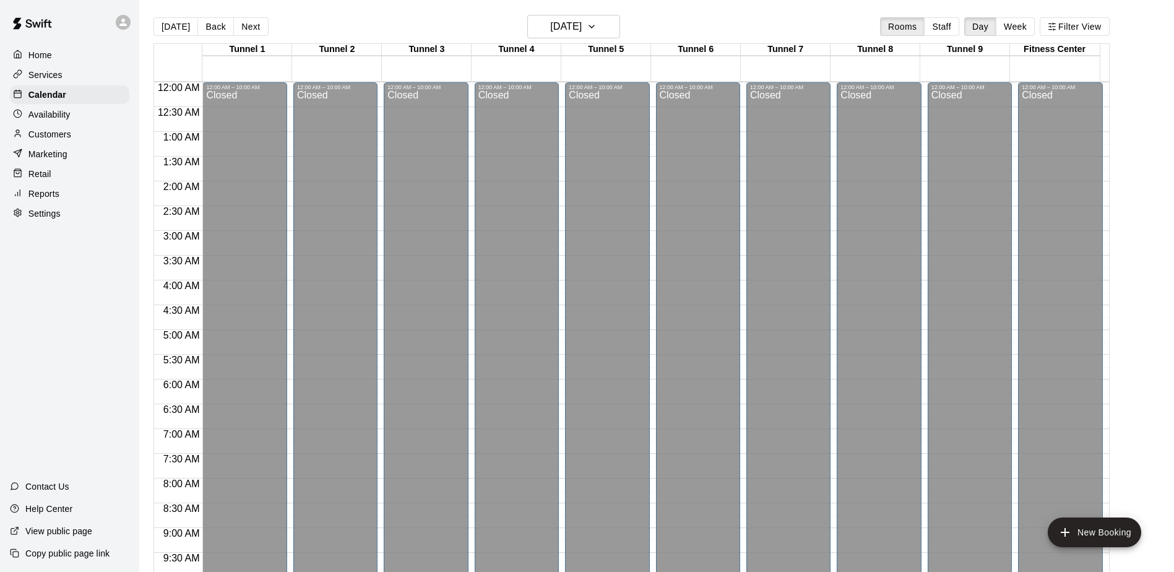
scroll to position [400, 0]
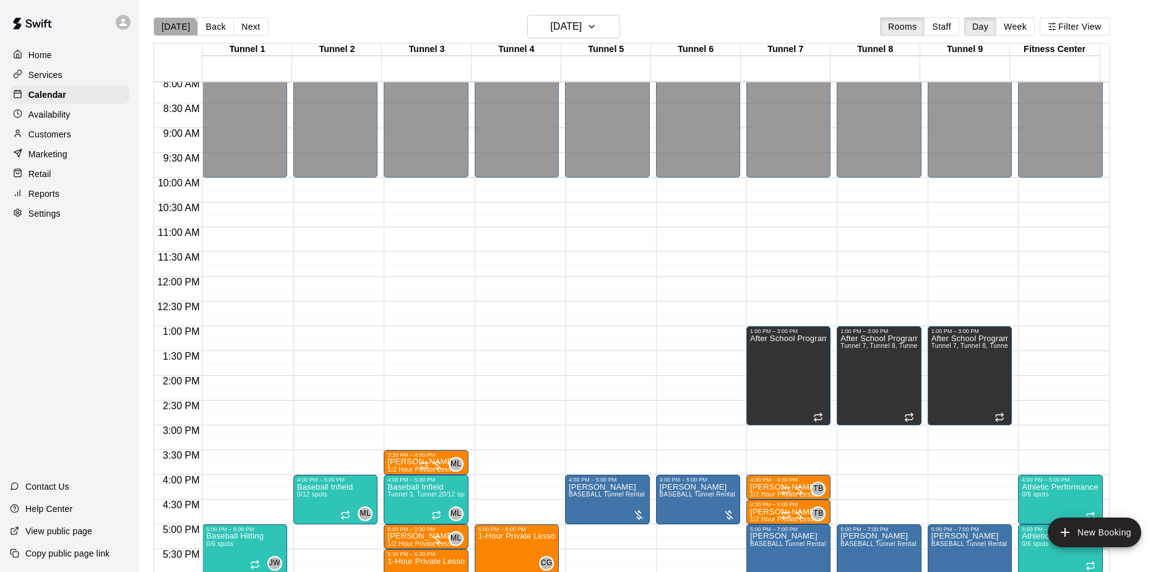
click at [173, 35] on button "[DATE]" at bounding box center [176, 26] width 45 height 19
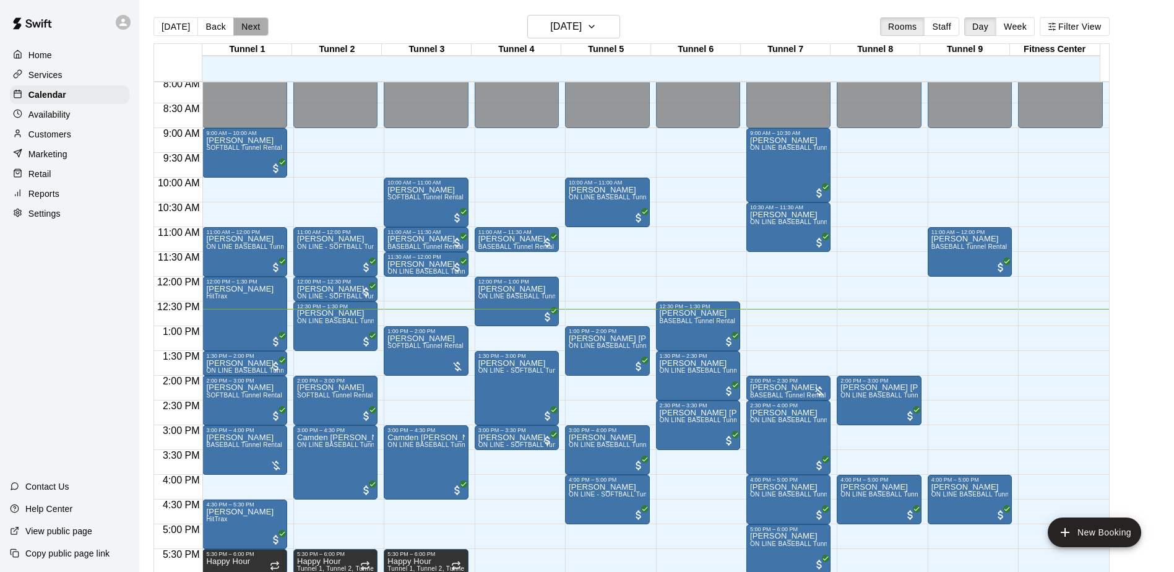
click at [251, 22] on button "Next" at bounding box center [250, 26] width 35 height 19
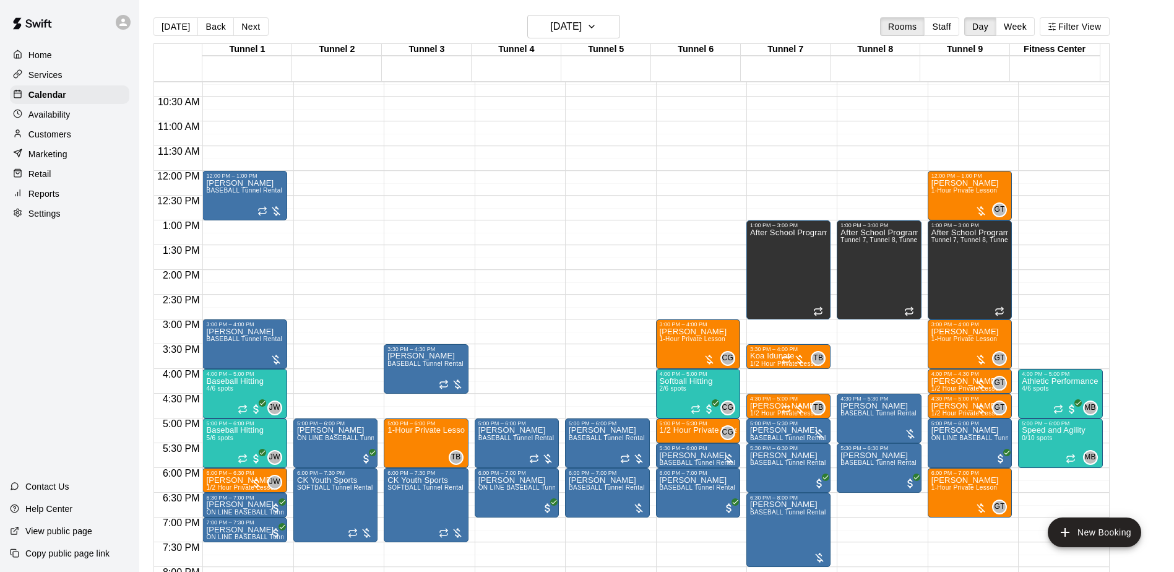
scroll to position [524, 0]
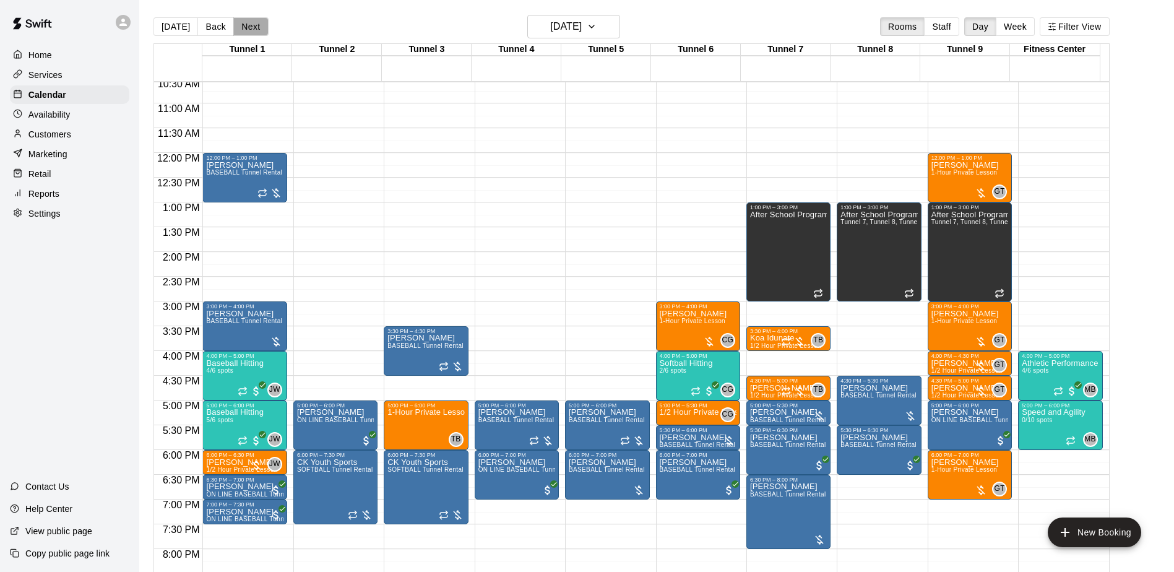
click at [256, 32] on button "Next" at bounding box center [250, 26] width 35 height 19
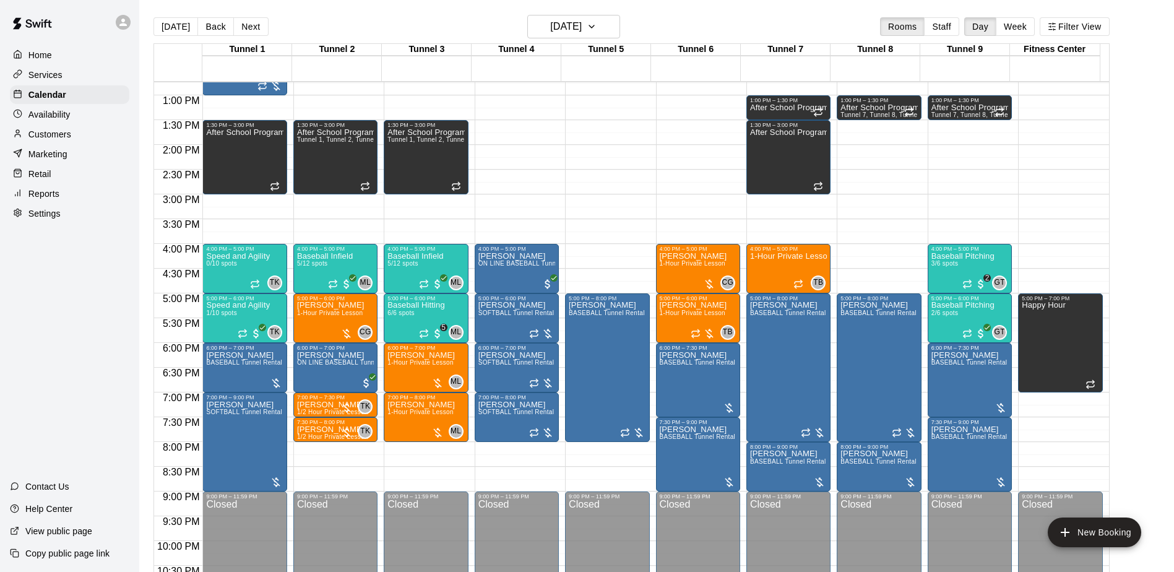
scroll to position [686, 0]
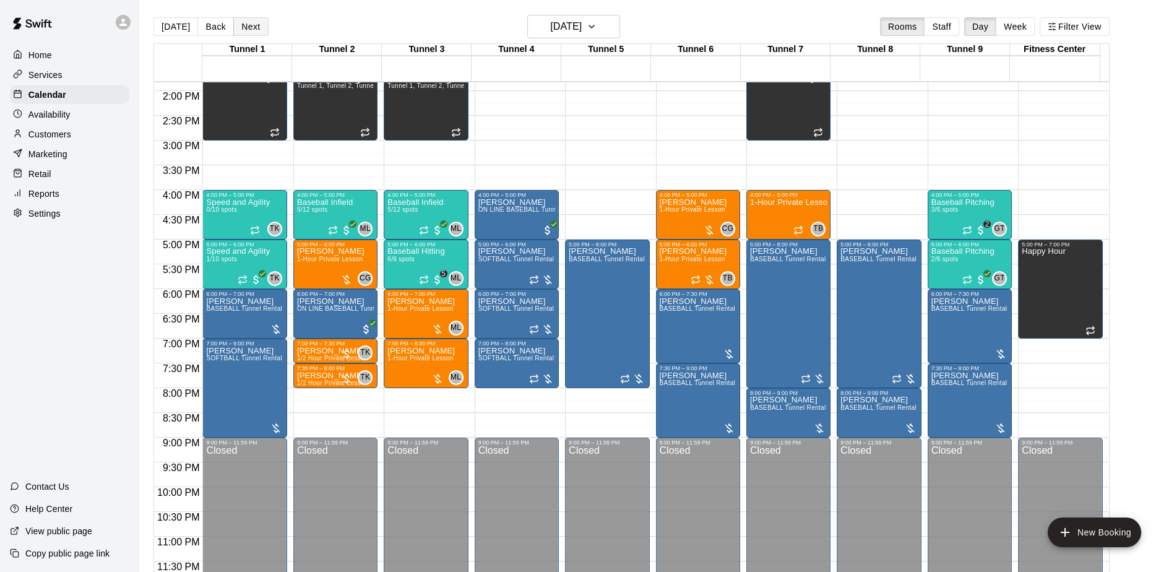
click at [258, 19] on button "Next" at bounding box center [250, 26] width 35 height 19
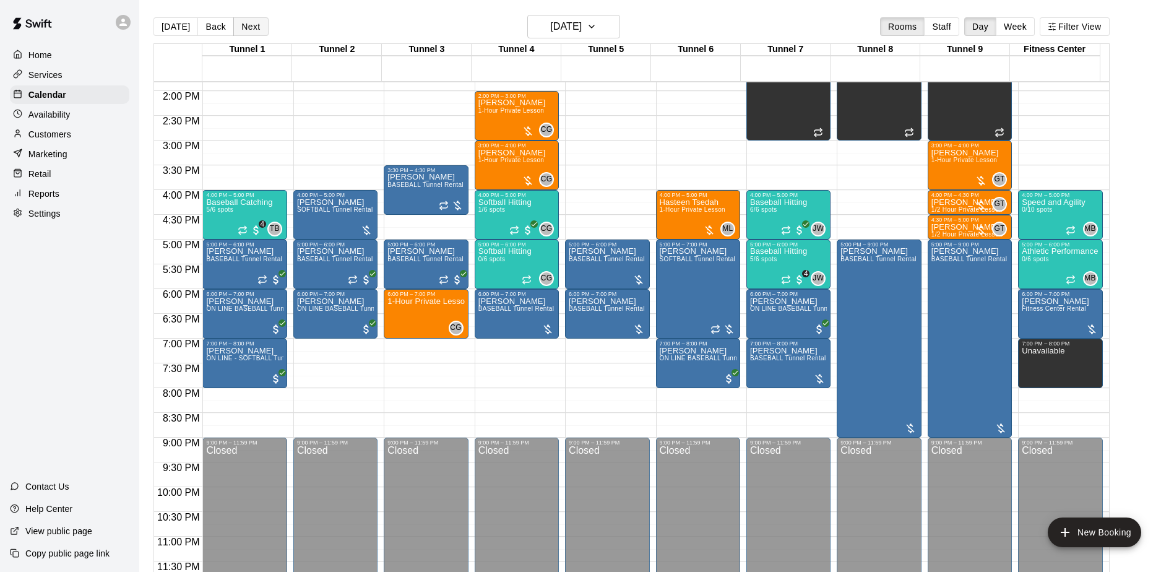
click at [254, 32] on button "Next" at bounding box center [250, 26] width 35 height 19
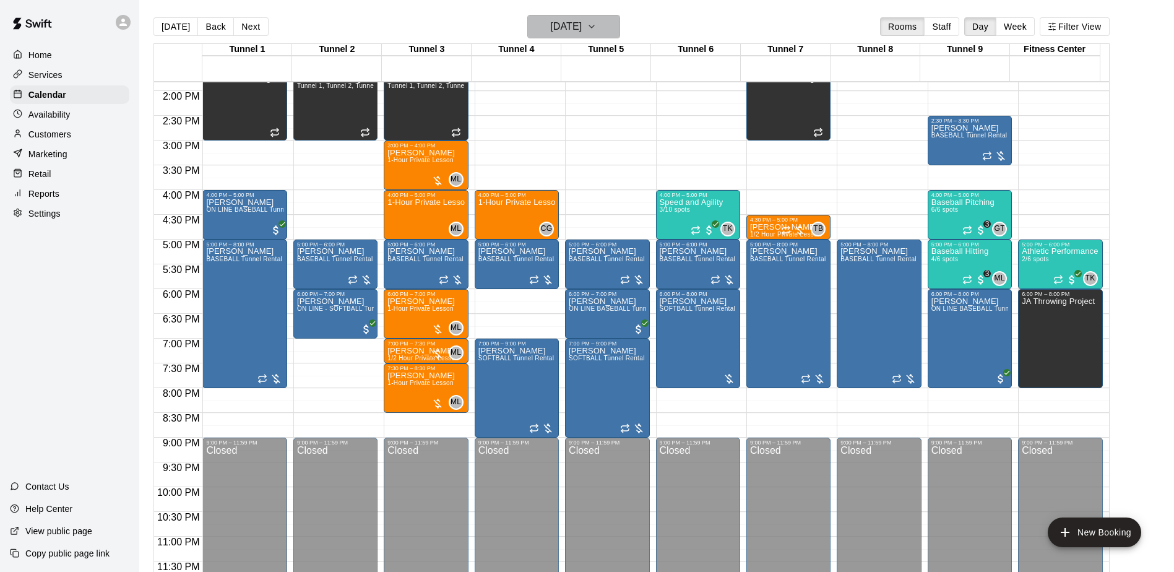
click at [582, 31] on h6 "[DATE]" at bounding box center [566, 26] width 32 height 17
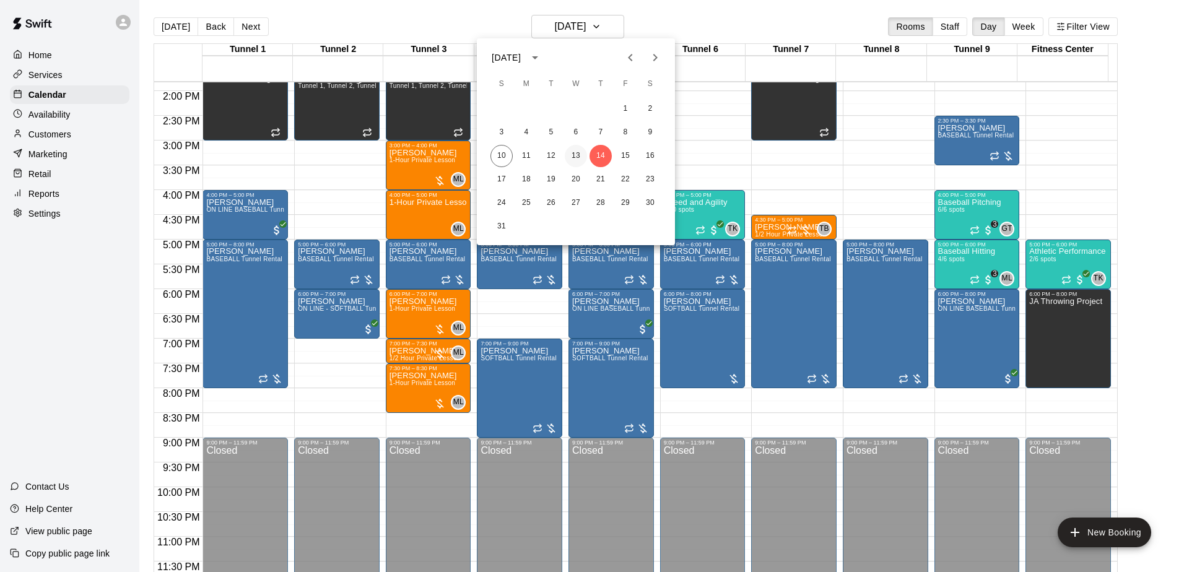
click at [575, 157] on button "13" at bounding box center [576, 156] width 22 height 22
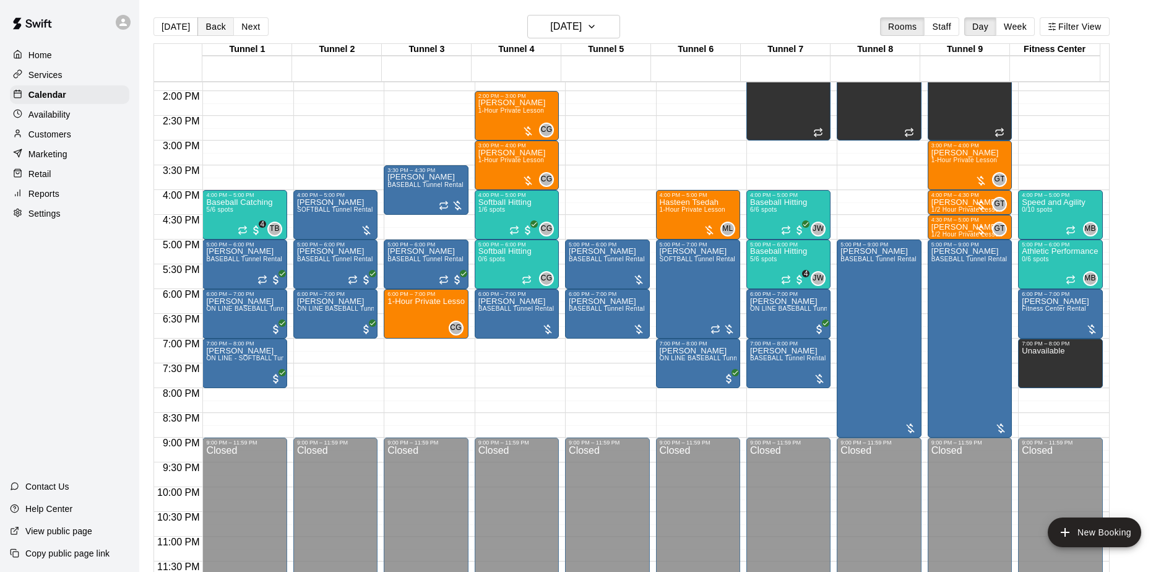
click at [204, 28] on button "Back" at bounding box center [215, 26] width 37 height 19
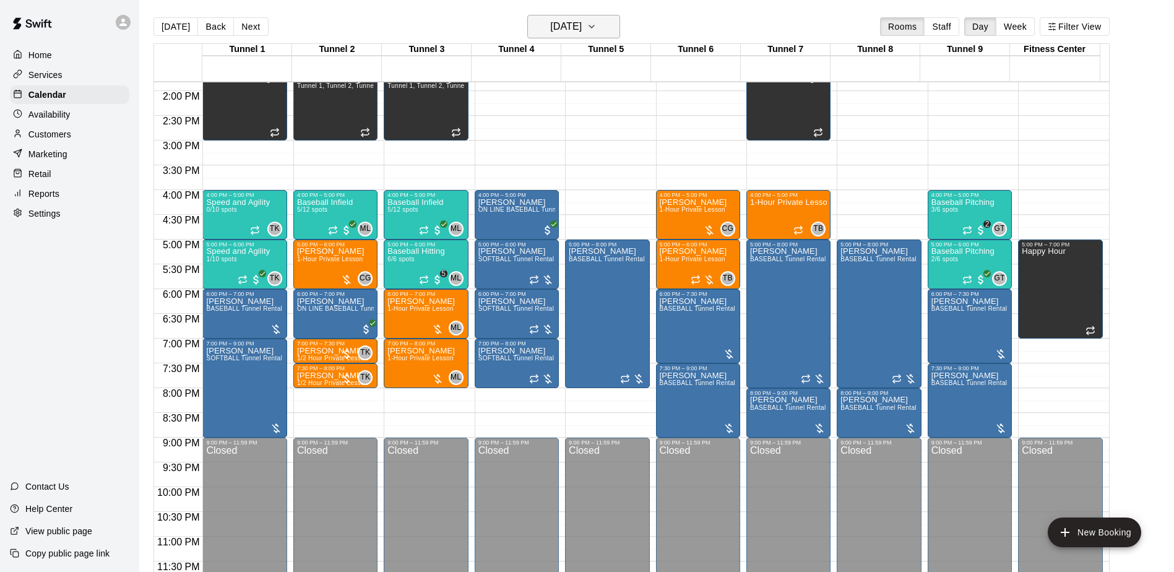
click at [581, 30] on h6 "[DATE]" at bounding box center [566, 26] width 32 height 17
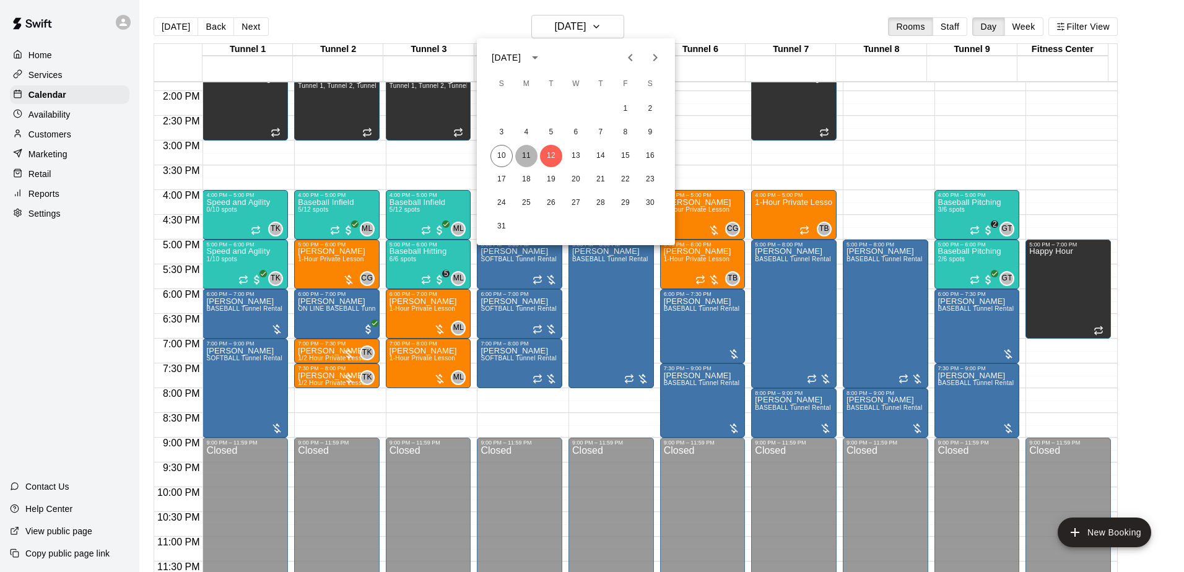
click at [532, 147] on button "11" at bounding box center [526, 156] width 22 height 22
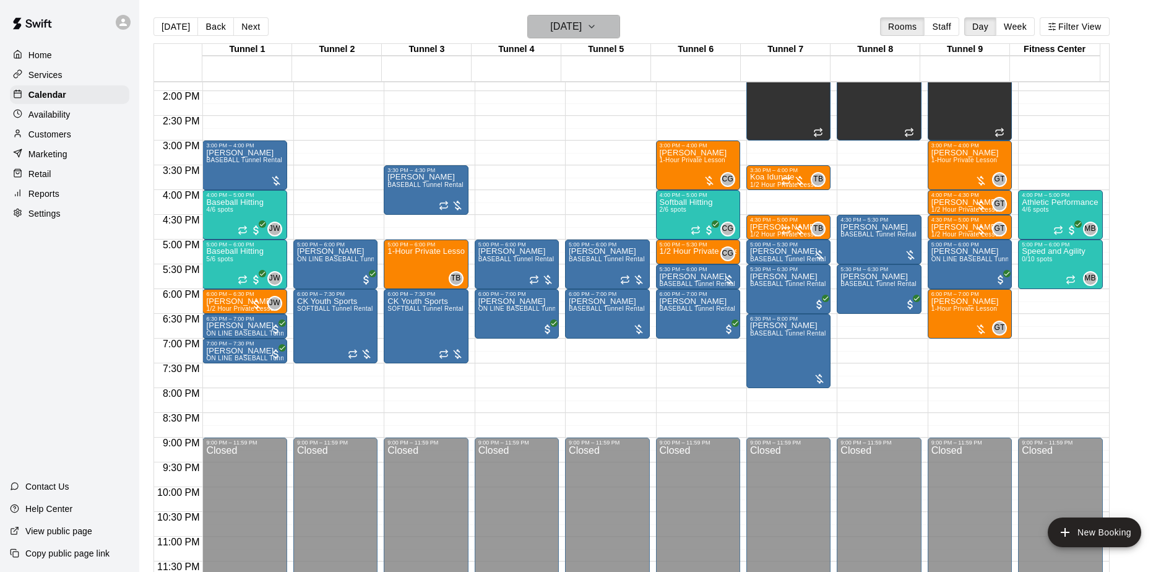
click at [597, 23] on icon "button" at bounding box center [592, 26] width 10 height 15
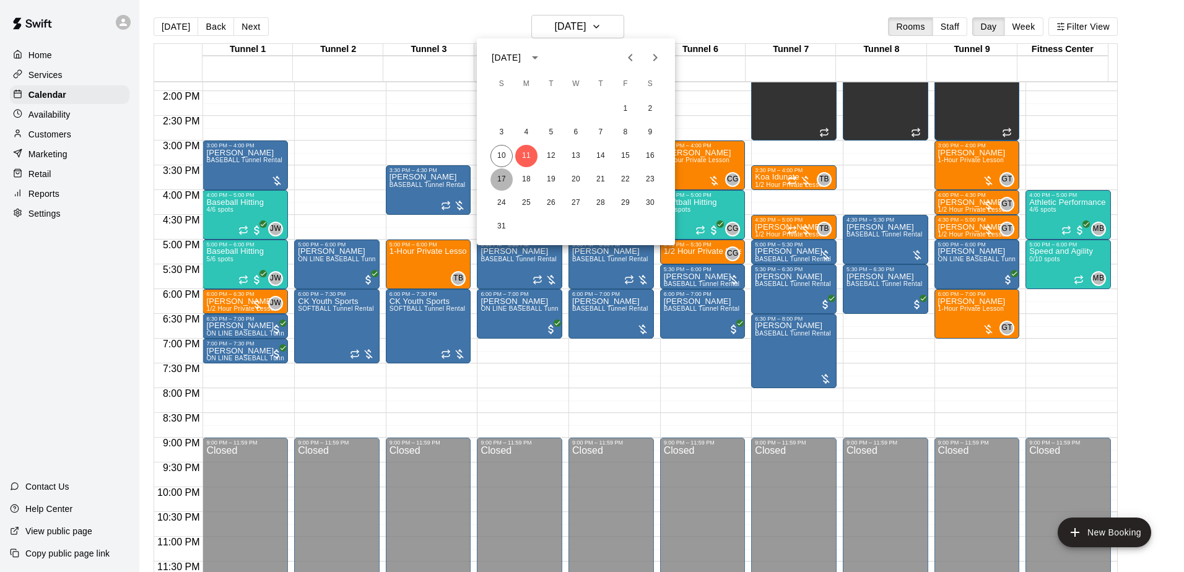
click at [500, 182] on button "17" at bounding box center [501, 179] width 22 height 22
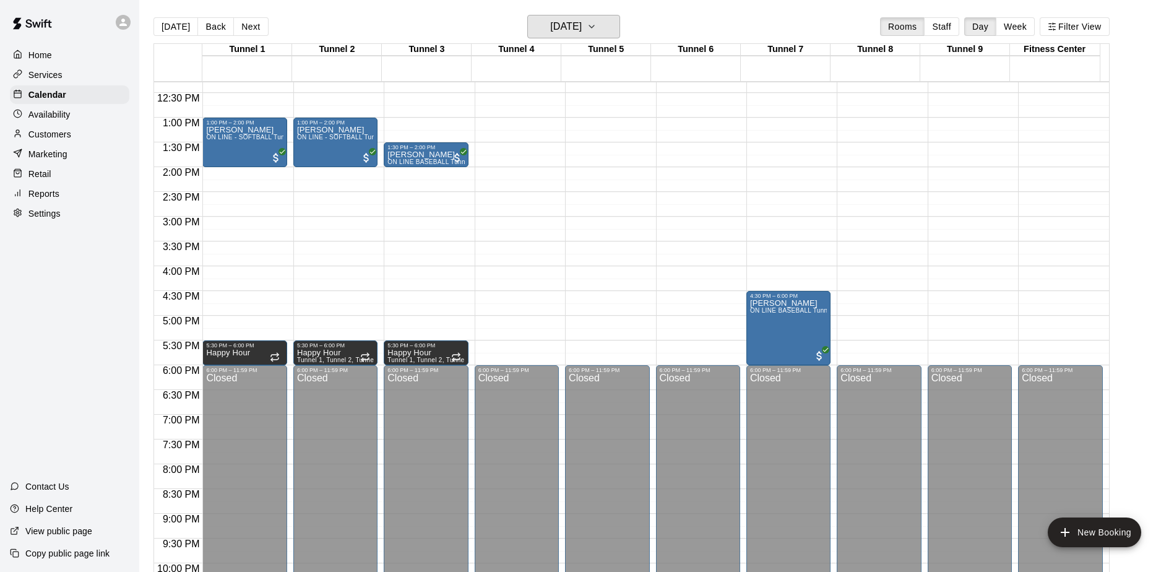
scroll to position [500, 0]
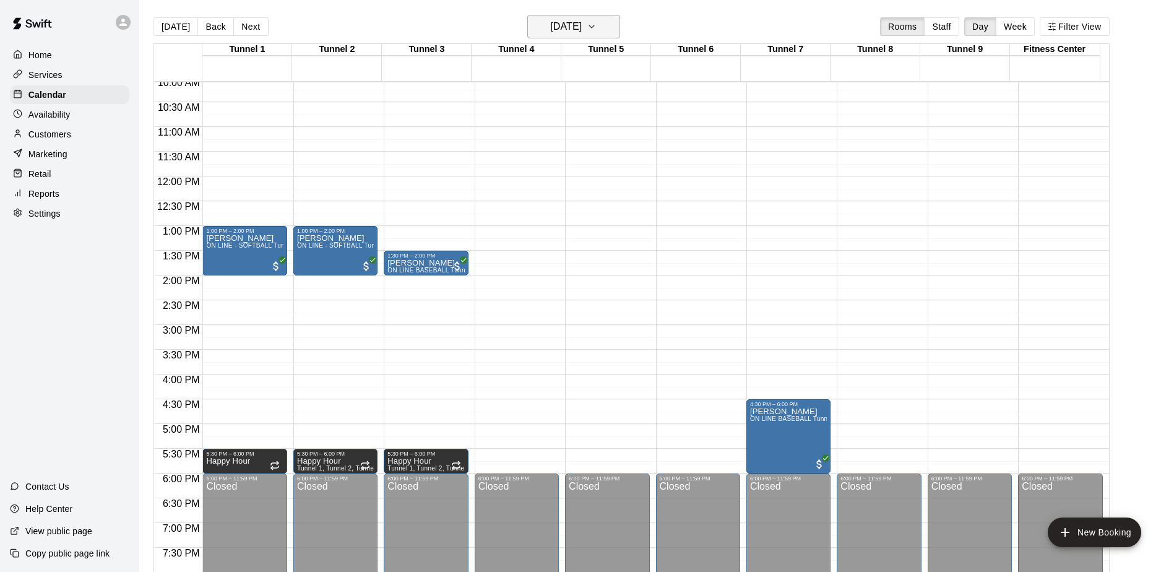
click at [597, 27] on icon "button" at bounding box center [592, 26] width 10 height 15
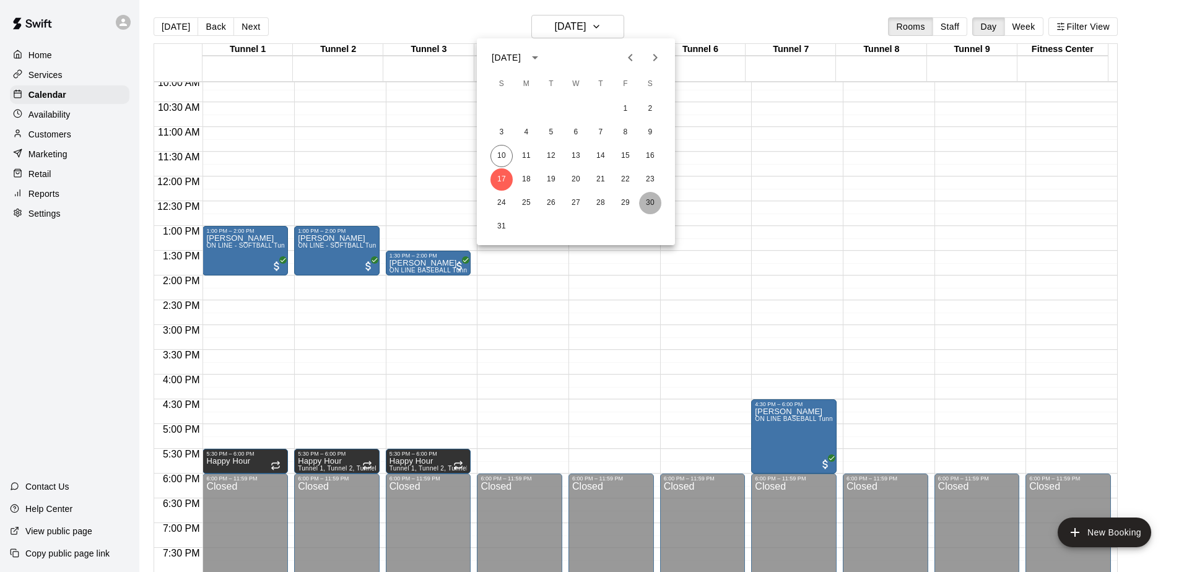
click at [657, 202] on button "30" at bounding box center [650, 203] width 22 height 22
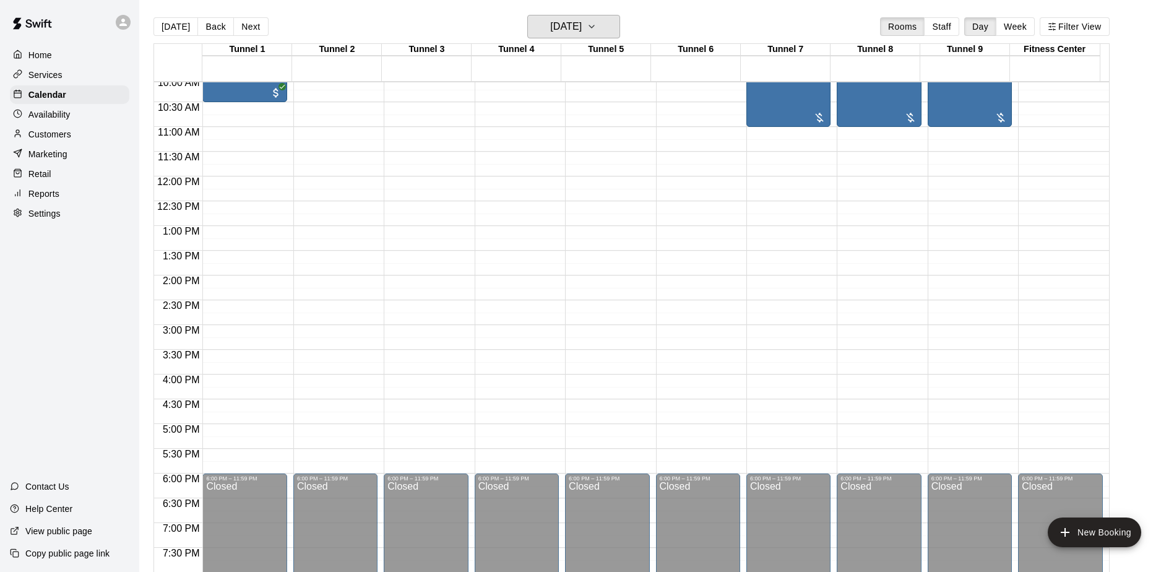
scroll to position [376, 0]
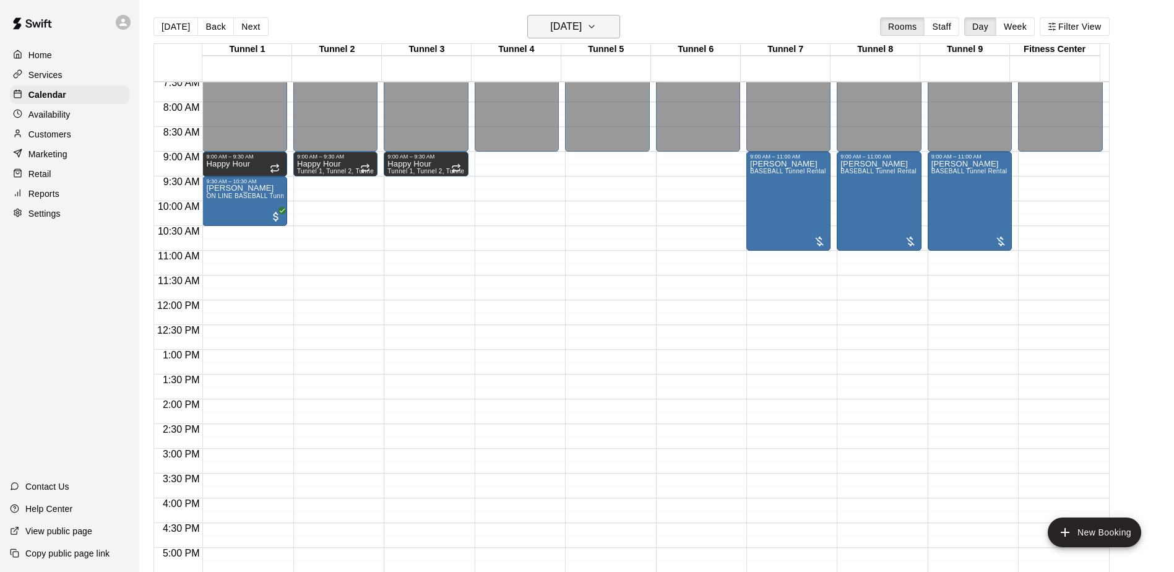
click at [606, 28] on button "[DATE]" at bounding box center [573, 27] width 93 height 24
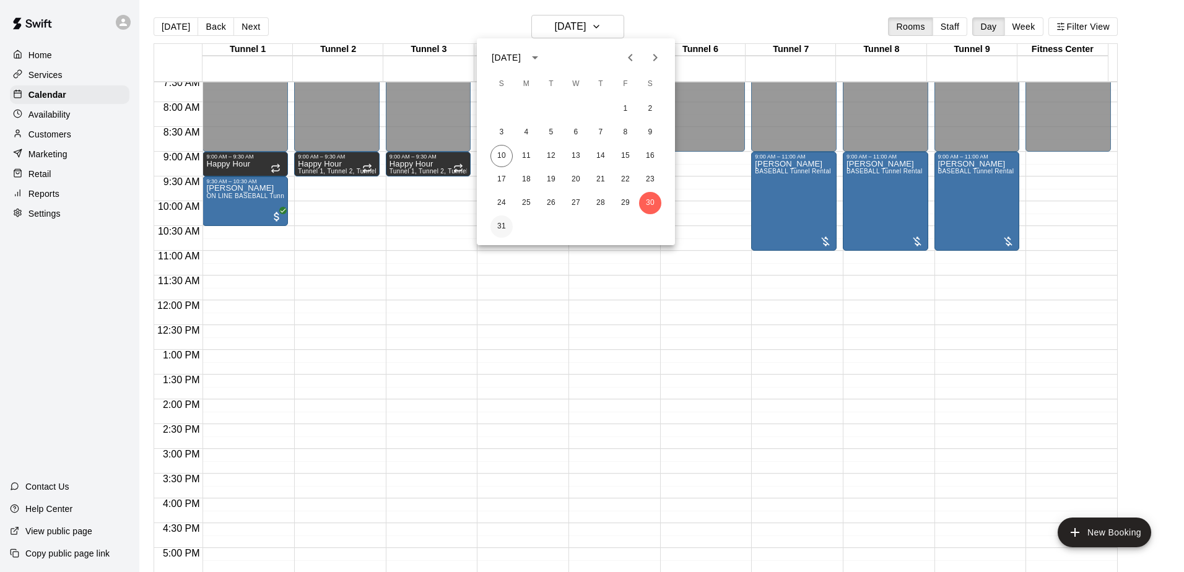
click at [499, 232] on button "31" at bounding box center [501, 226] width 22 height 22
